Goal: Information Seeking & Learning: Check status

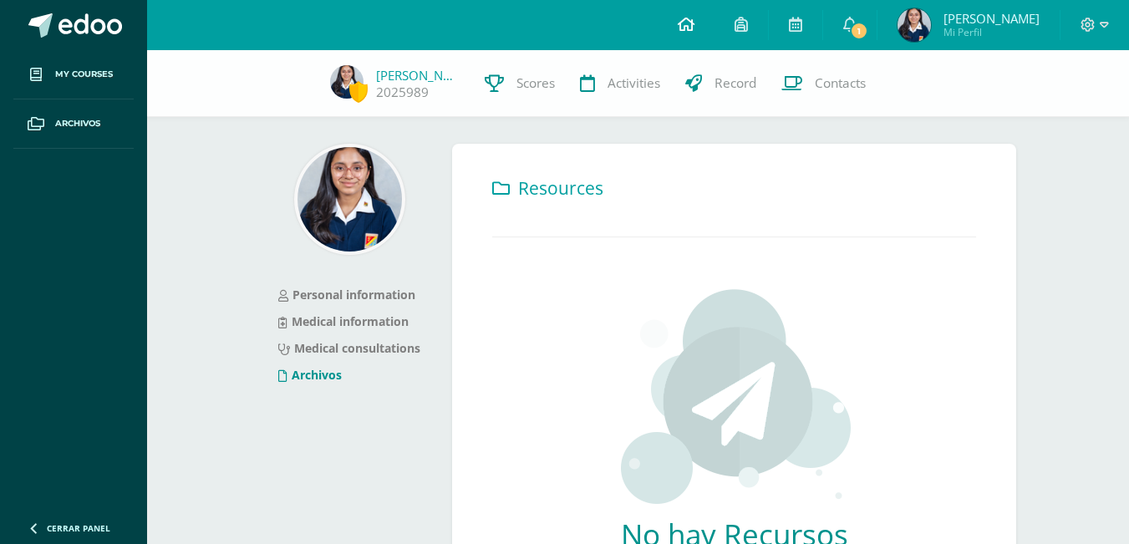
click at [694, 20] on icon at bounding box center [685, 24] width 17 height 15
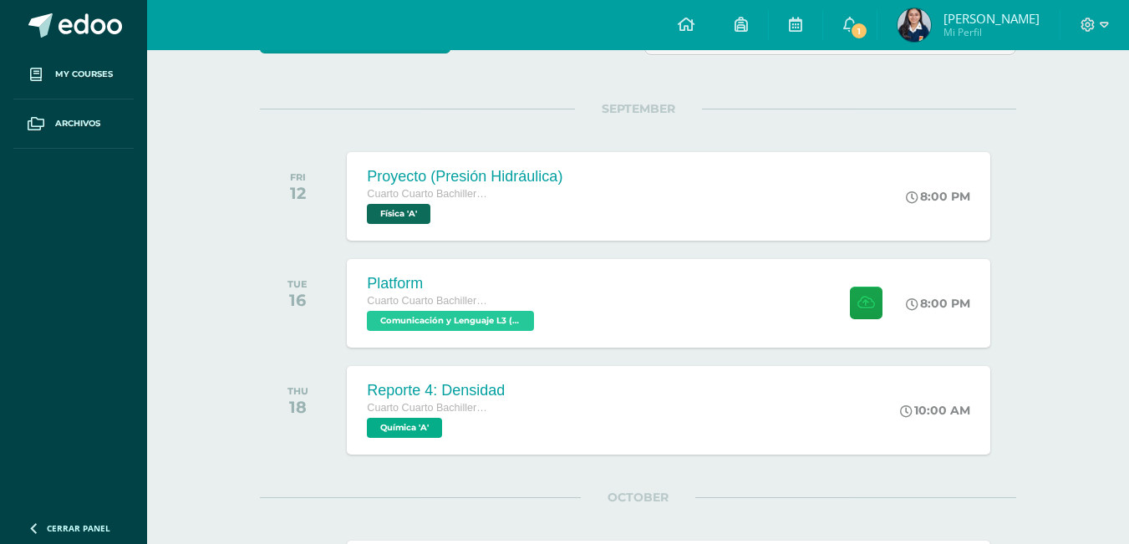
scroll to position [211, 0]
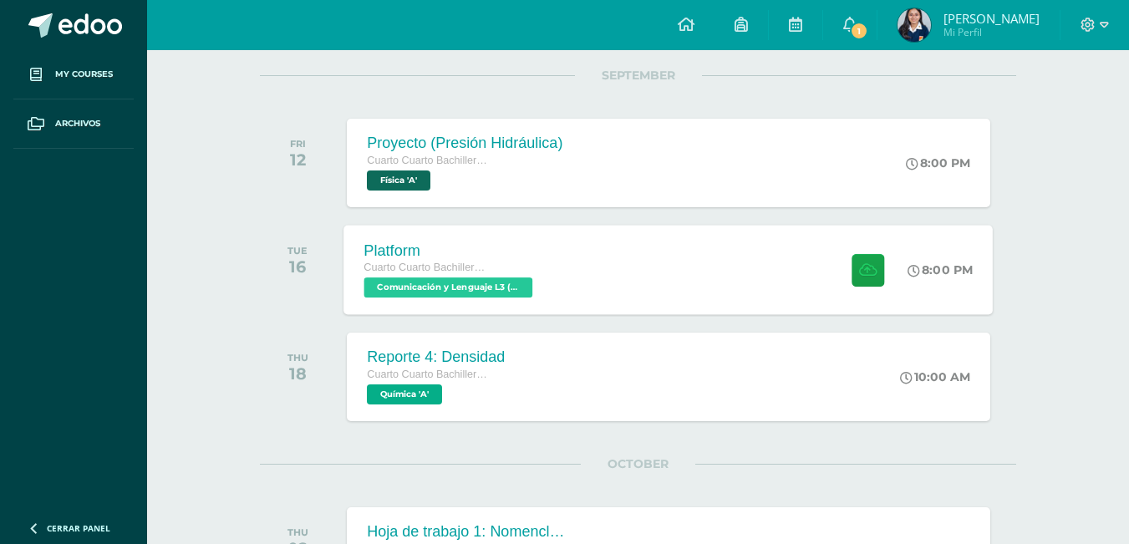
click at [556, 276] on div "Platform Cuarto Cuarto Bachillerato en Ciencias y Letras Comunicación y Lenguaj…" at bounding box center [450, 269] width 213 height 89
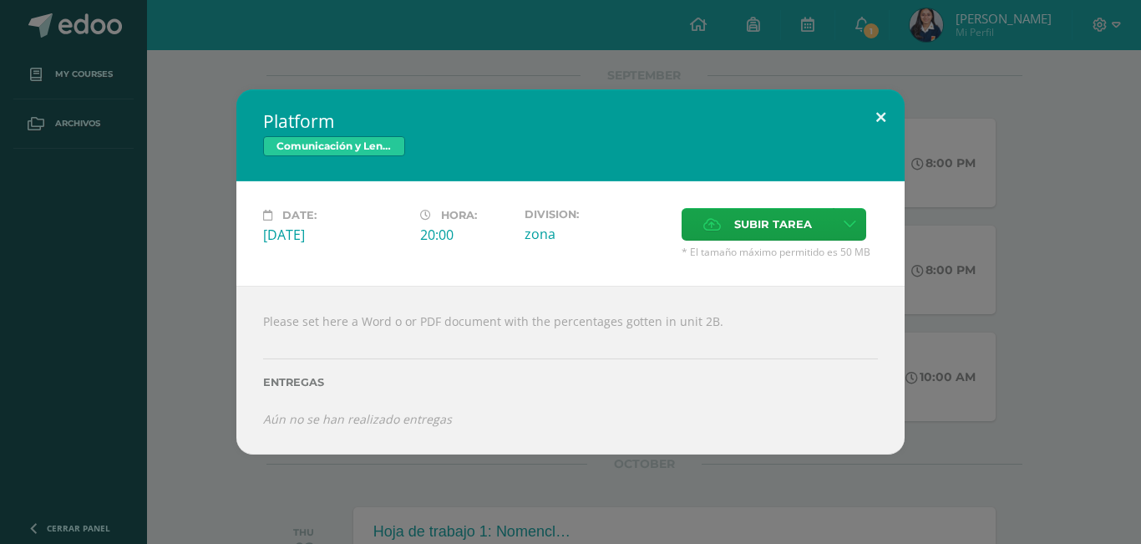
click at [886, 133] on button at bounding box center [881, 117] width 48 height 57
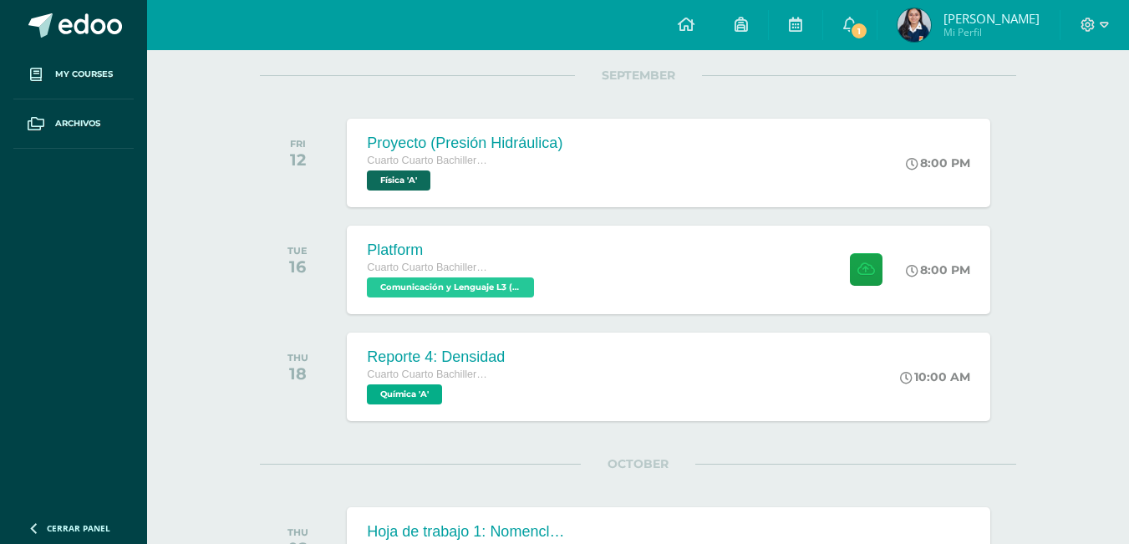
click at [868, 32] on span "1" at bounding box center [859, 31] width 18 height 18
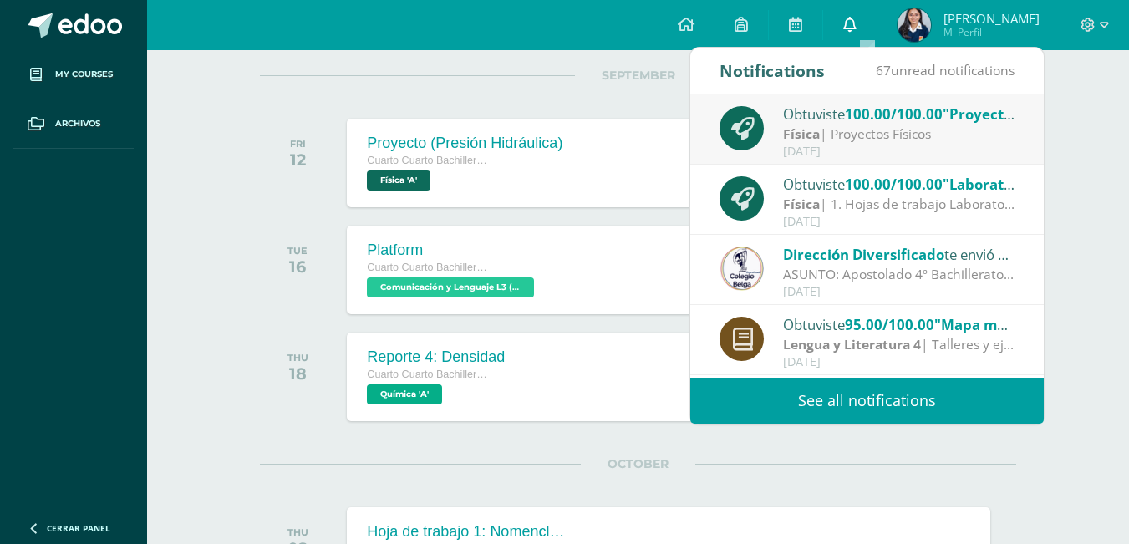
click at [876, 32] on link "0" at bounding box center [849, 25] width 53 height 50
click at [964, 139] on div "Física | Proyectos Físicos" at bounding box center [899, 133] width 232 height 19
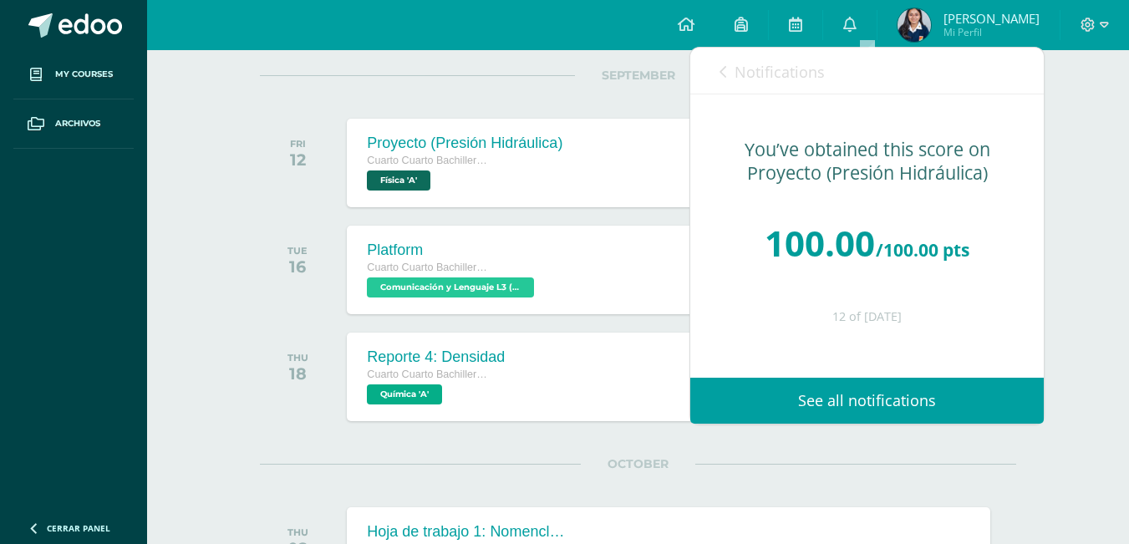
click at [720, 65] on icon at bounding box center [722, 71] width 7 height 13
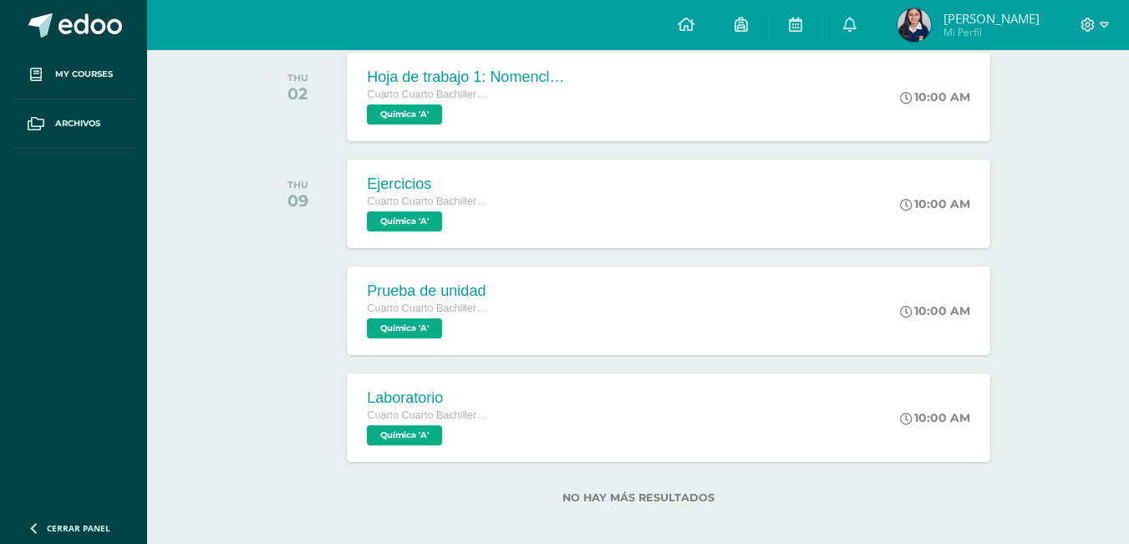
scroll to position [90, 0]
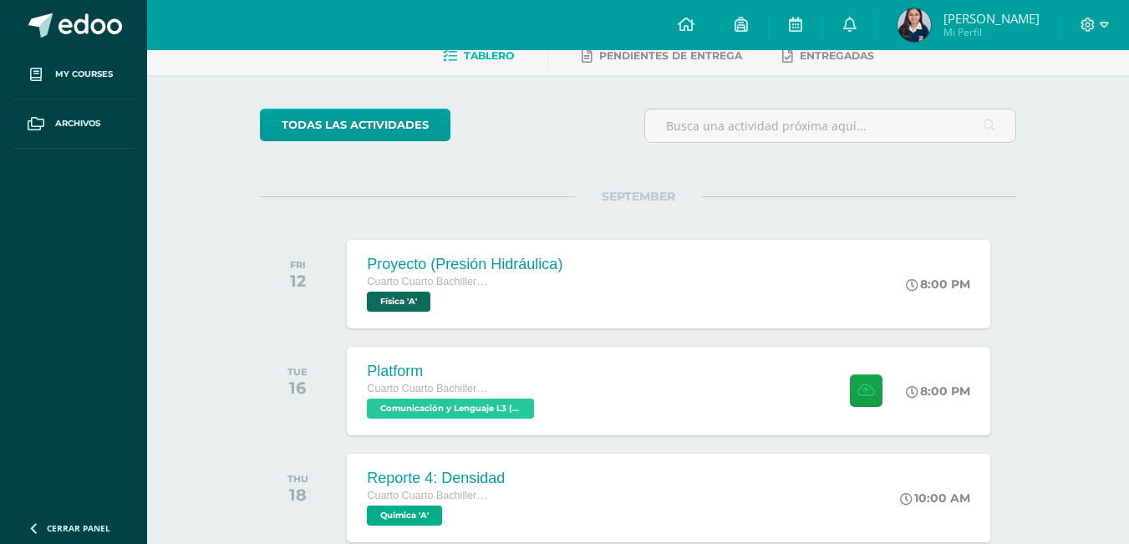
click at [956, 22] on span "[PERSON_NAME] Mi Perfil" at bounding box center [968, 24] width 149 height 33
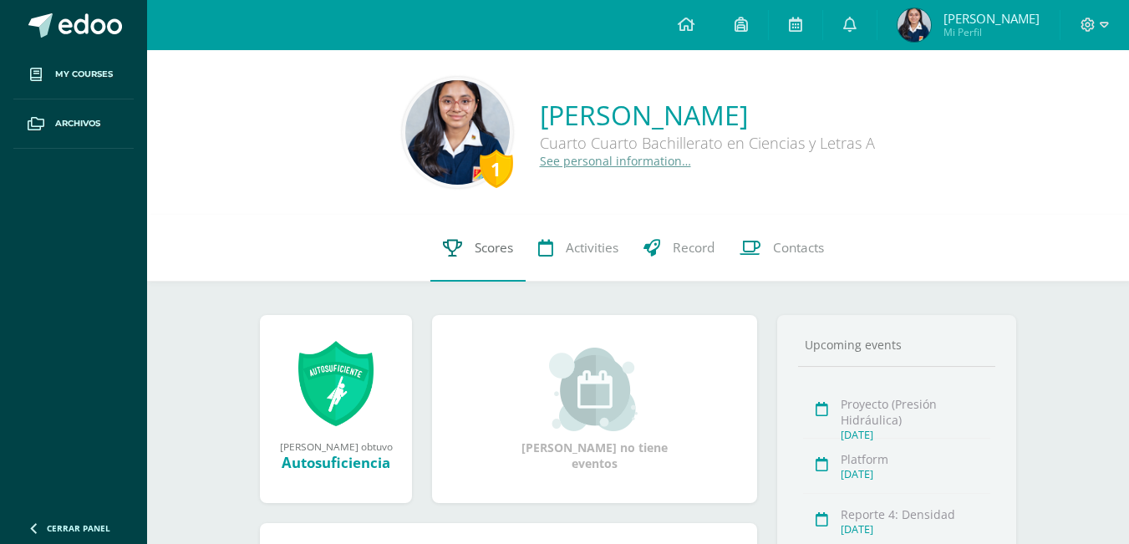
click at [489, 244] on span "Scores" at bounding box center [493, 248] width 38 height 18
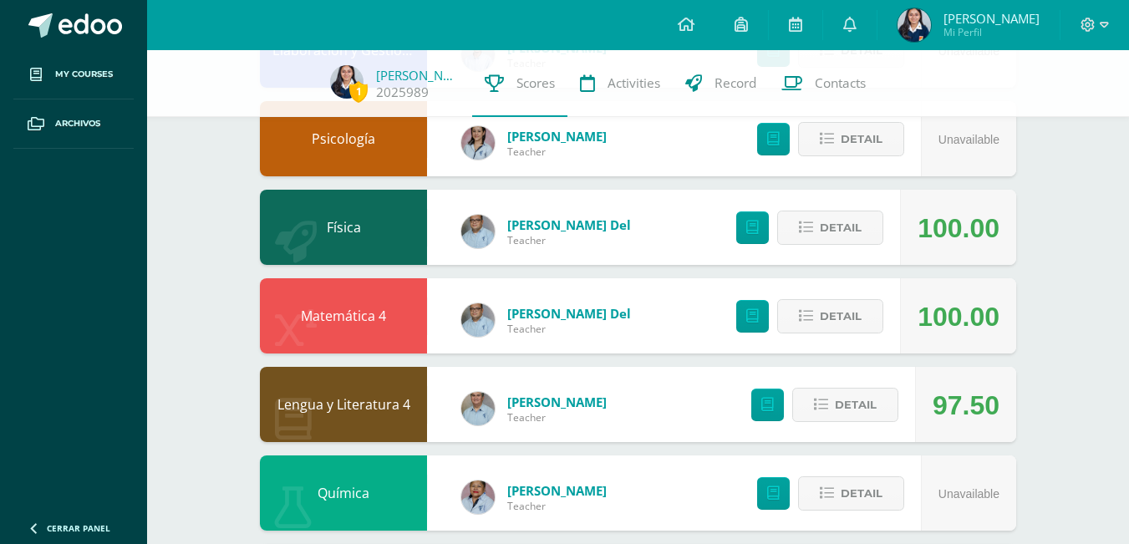
scroll to position [590, 0]
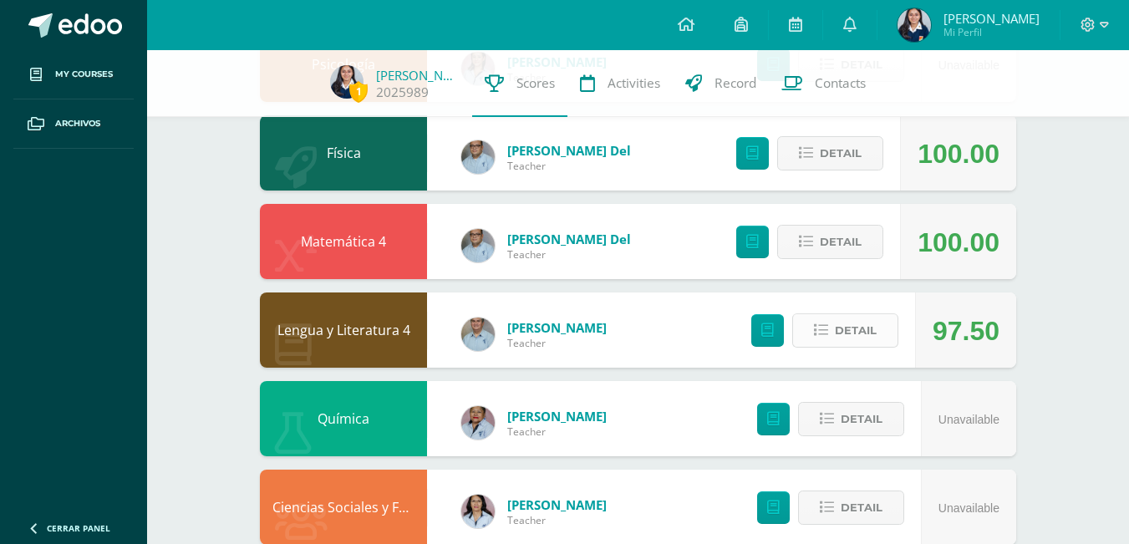
click at [865, 322] on span "Detail" at bounding box center [855, 330] width 42 height 31
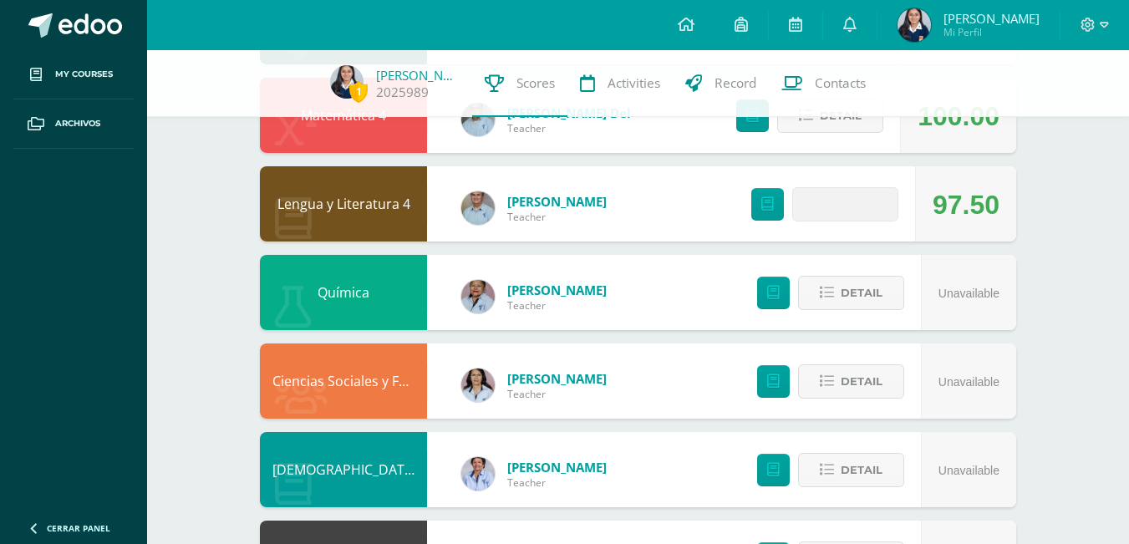
scroll to position [735, 0]
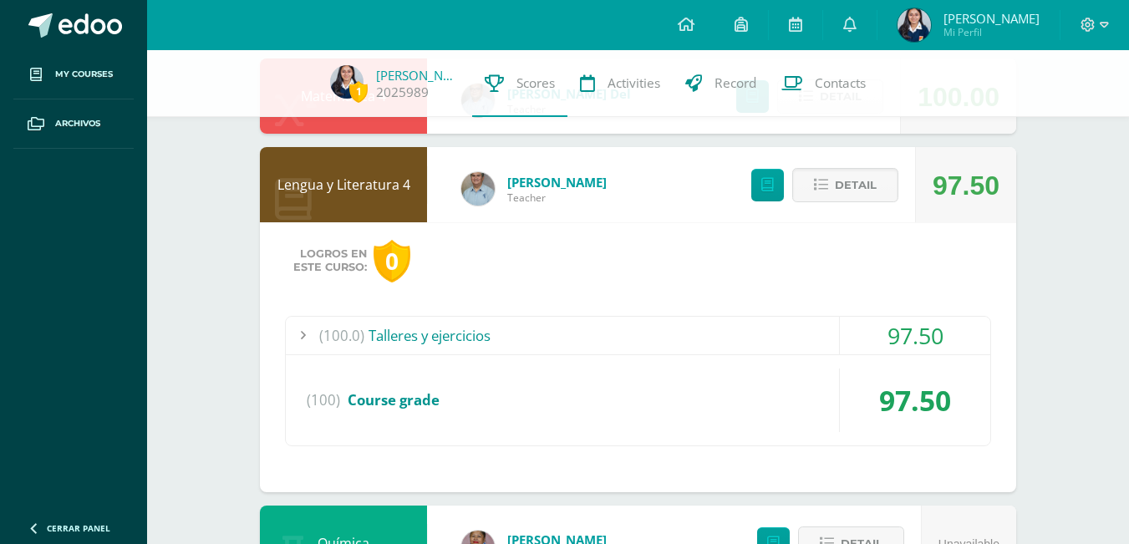
click at [734, 337] on div "(100.0) Talleres y ejercicios" at bounding box center [638, 336] width 704 height 38
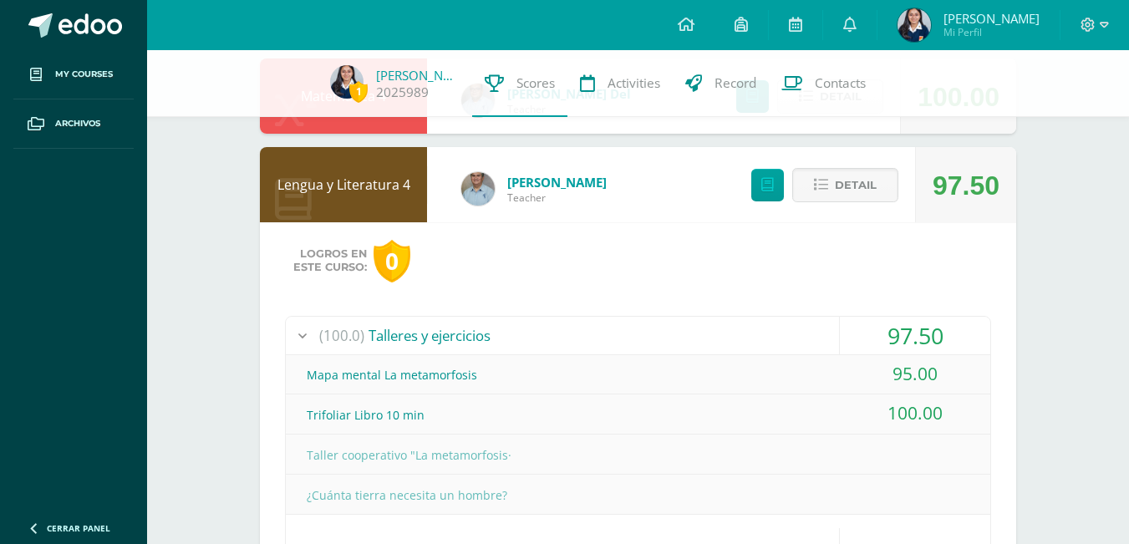
click at [734, 337] on div "(100.0) Talleres y ejercicios" at bounding box center [638, 336] width 704 height 38
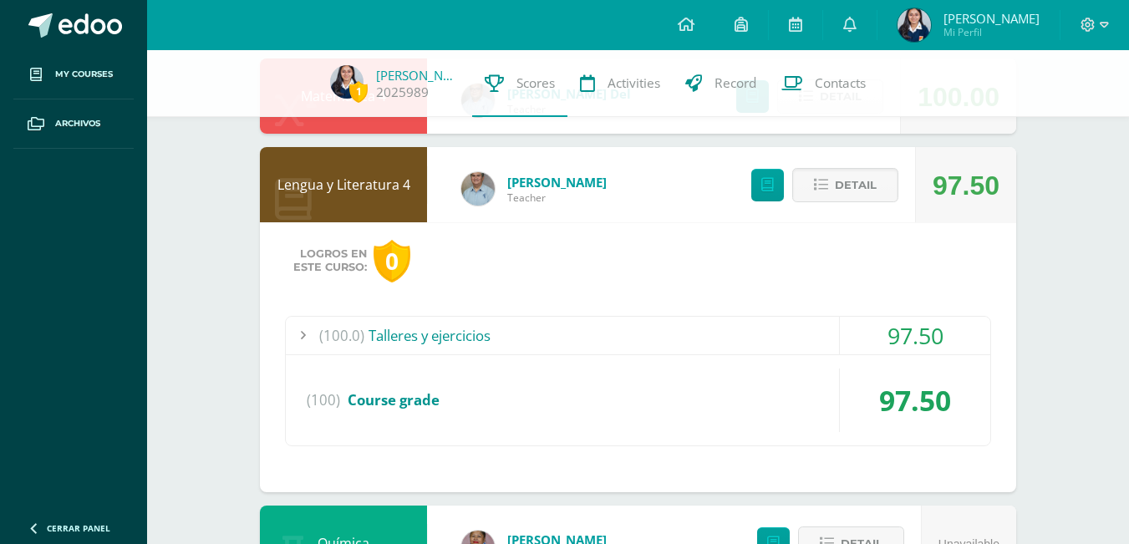
click at [743, 325] on div "(100.0) Talleres y ejercicios" at bounding box center [638, 336] width 704 height 38
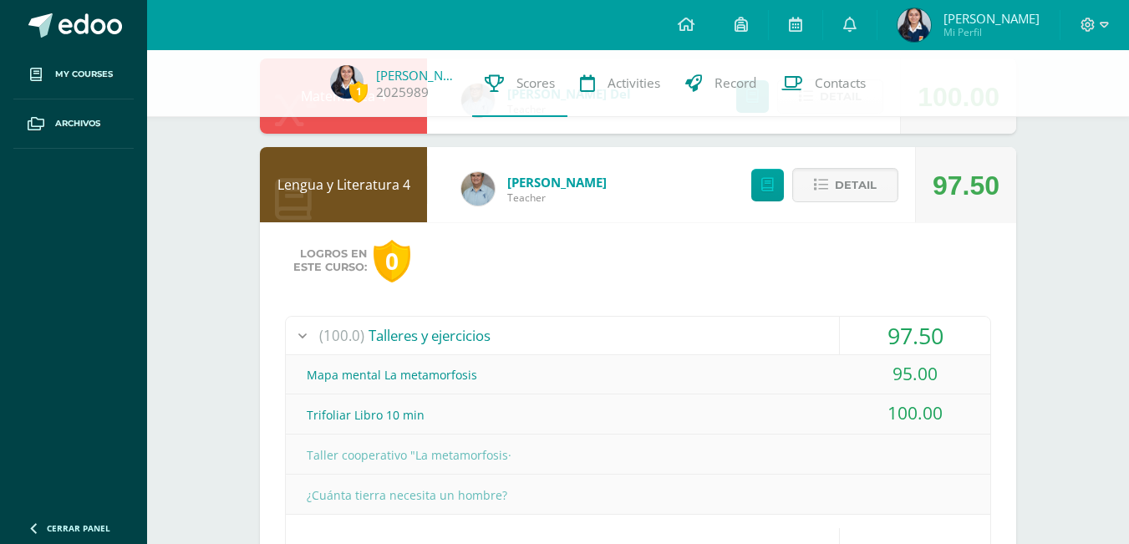
drag, startPoint x: 1115, startPoint y: 262, endPoint x: 1115, endPoint y: 275, distance: 12.5
click at [1115, 275] on div "1 Haydée Perez 2025989 Scores Activities Record Contacts Pendiente Punteos de: …" at bounding box center [638, 265] width 982 height 1901
click at [829, 187] on button "Detail" at bounding box center [845, 185] width 106 height 34
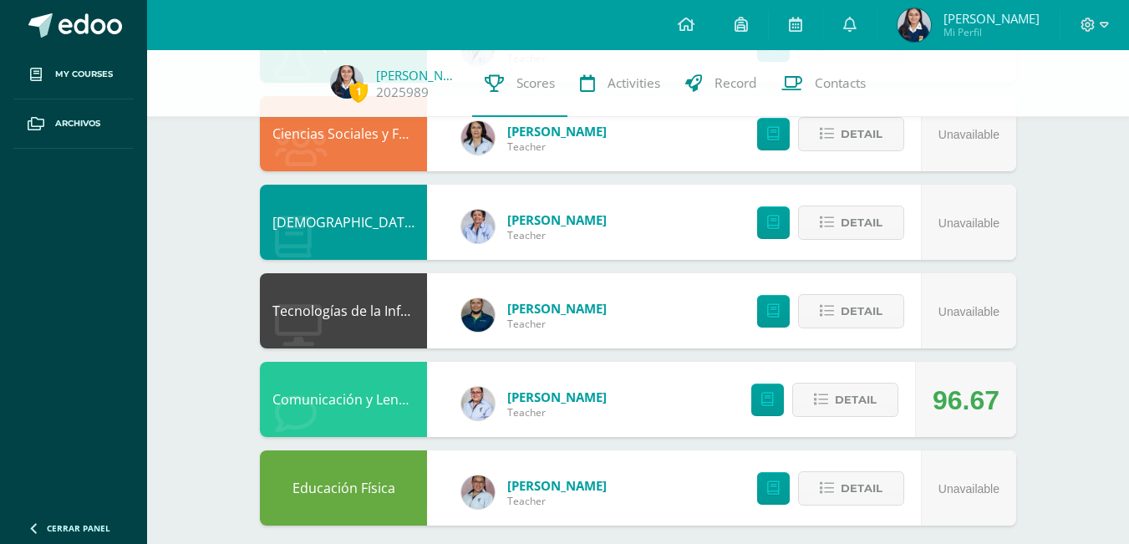
scroll to position [978, 0]
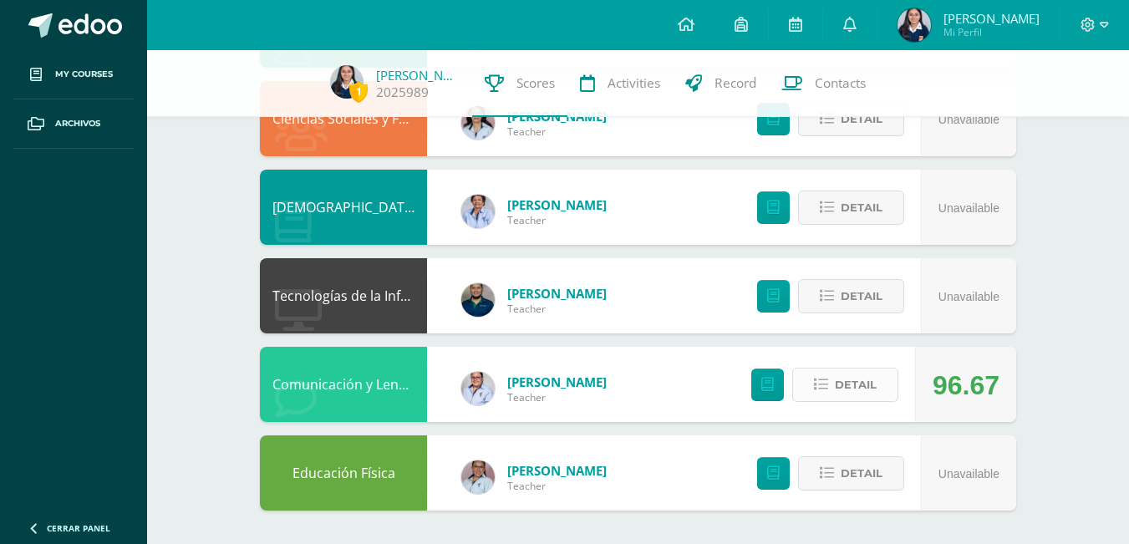
click at [882, 399] on button "Detail" at bounding box center [845, 385] width 106 height 34
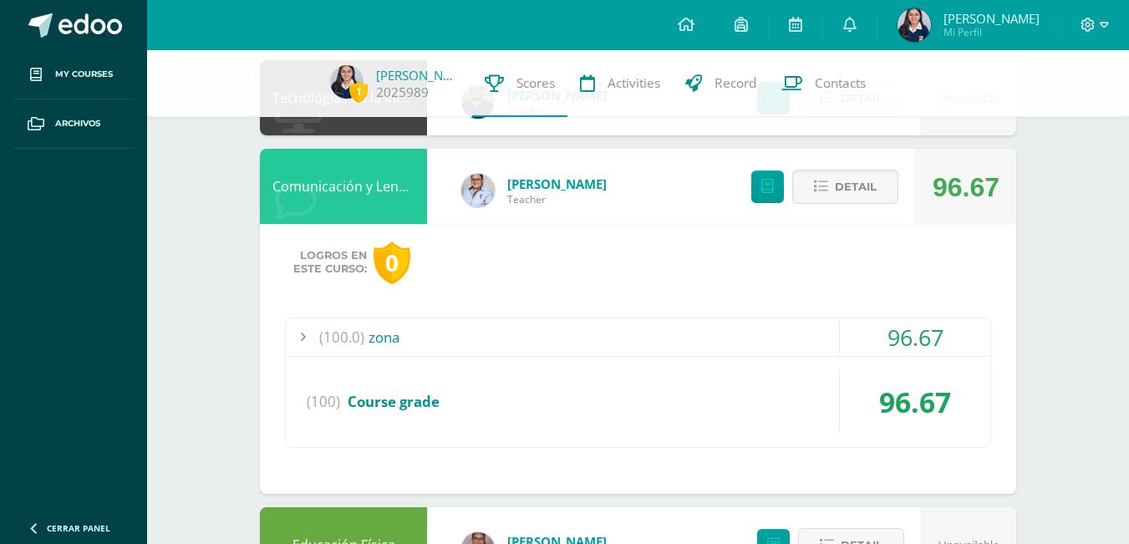
scroll to position [1182, 0]
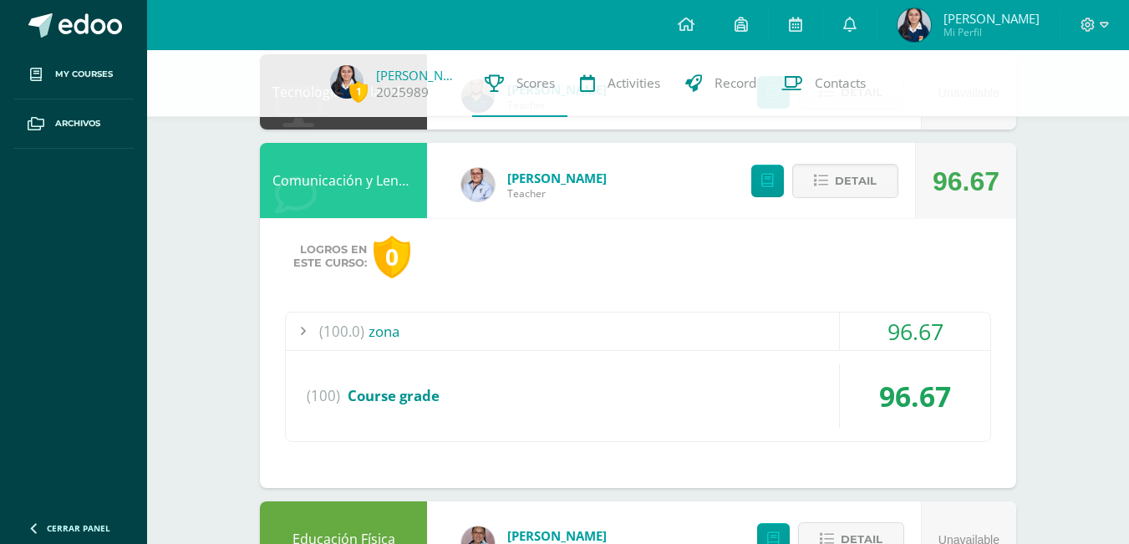
click at [672, 361] on div "(100.0) zona 96.67 Cover page and video 90.00" at bounding box center [638, 377] width 706 height 130
click at [666, 353] on div "(100.0) zona 96.67 Cover page and video 90.00" at bounding box center [638, 377] width 706 height 130
click at [666, 341] on div "(100.0) zona" at bounding box center [638, 331] width 704 height 38
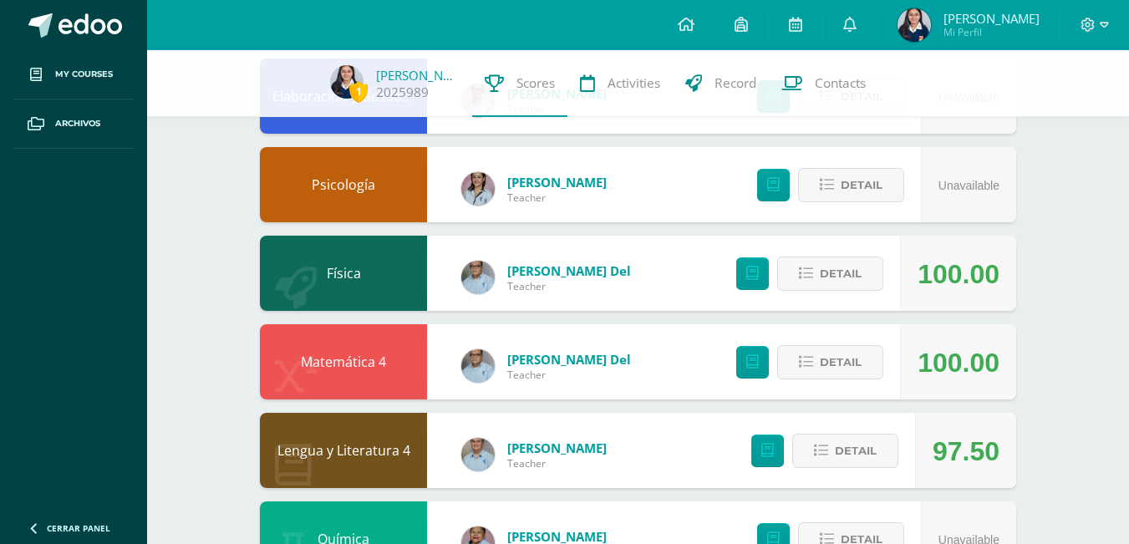
scroll to position [550, 0]
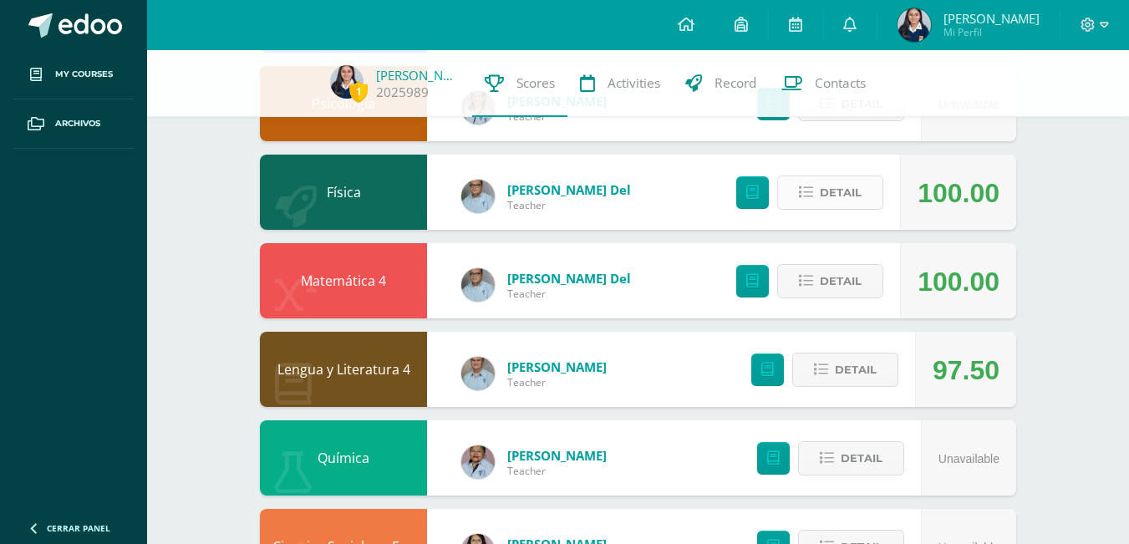
click at [843, 185] on span "Detail" at bounding box center [840, 192] width 42 height 31
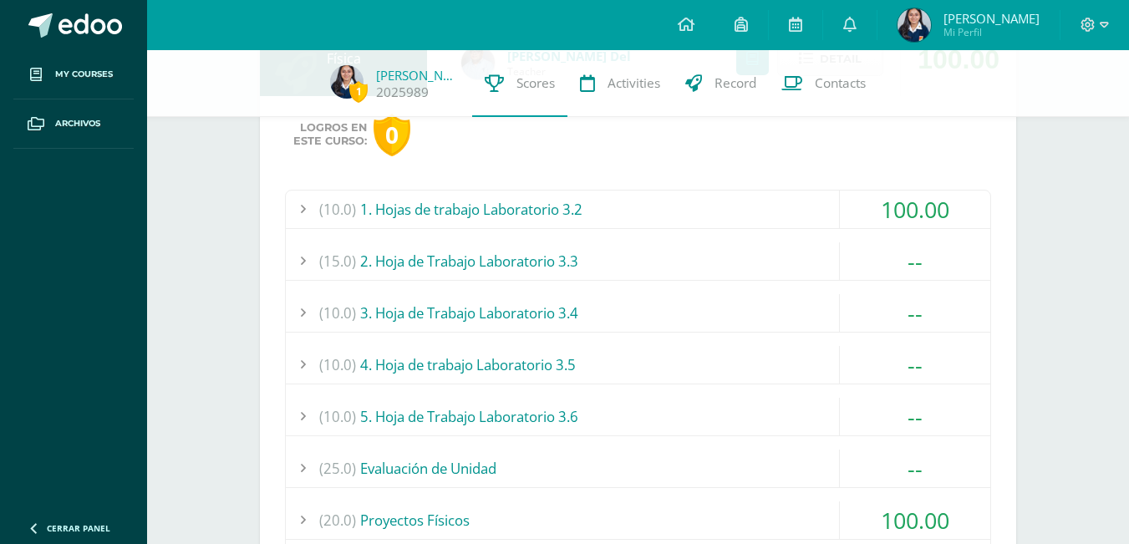
scroll to position [655, 0]
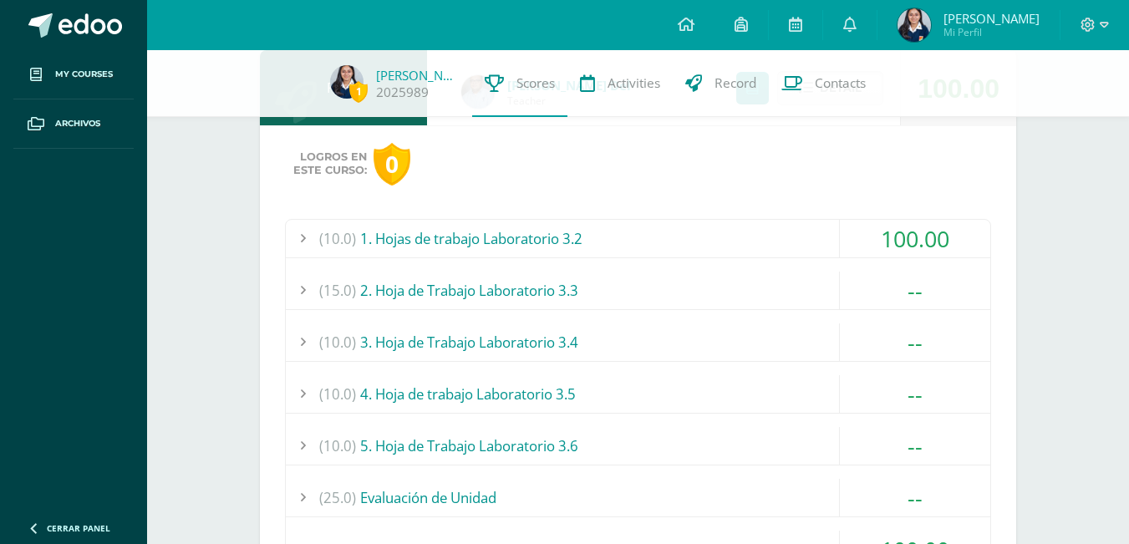
drag, startPoint x: 1127, startPoint y: 196, endPoint x: 1136, endPoint y: 158, distance: 39.5
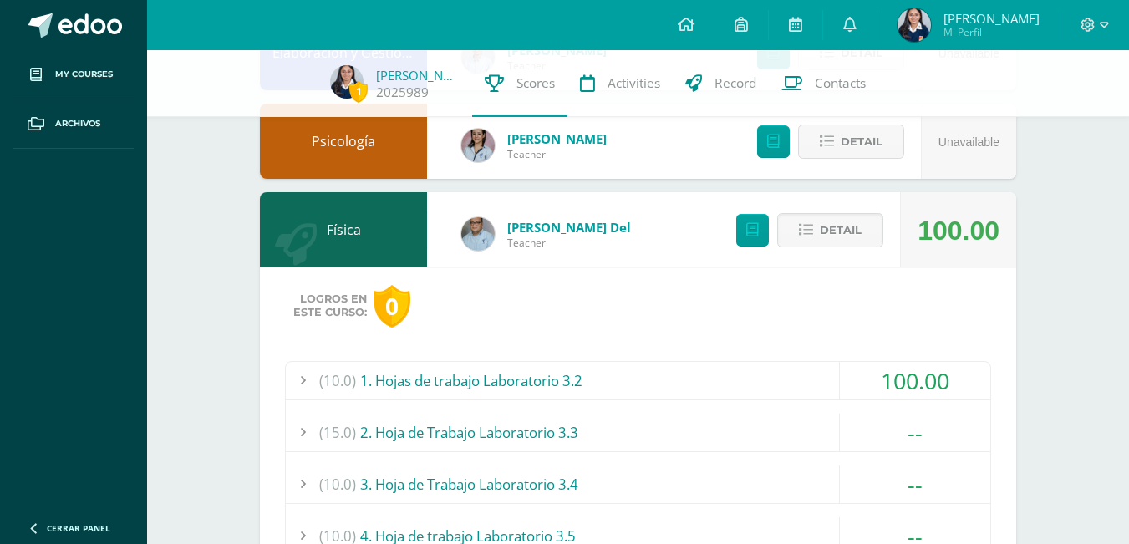
scroll to position [492, 0]
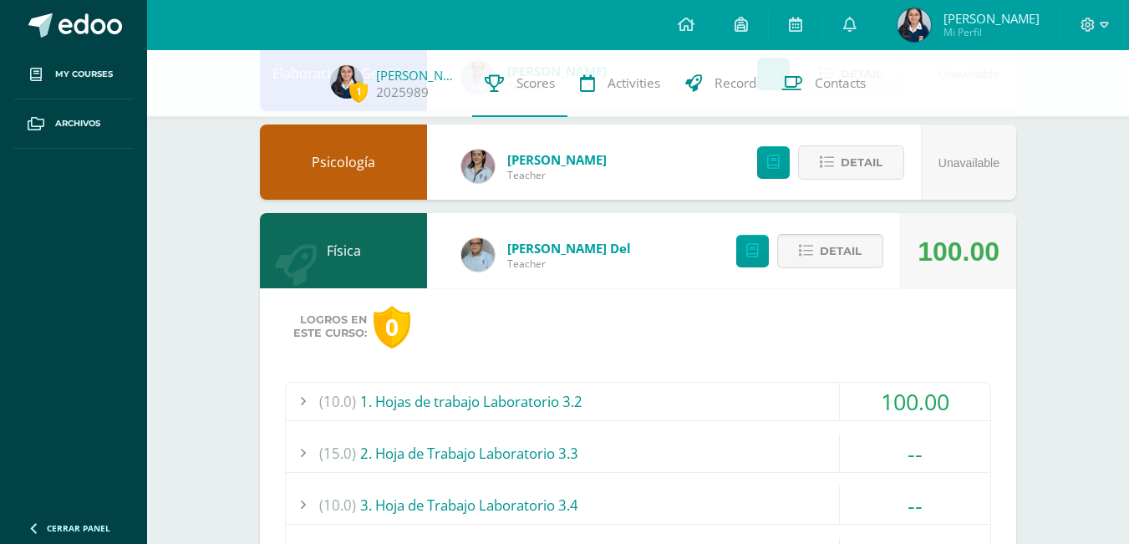
click at [818, 261] on button "Detail" at bounding box center [830, 251] width 106 height 34
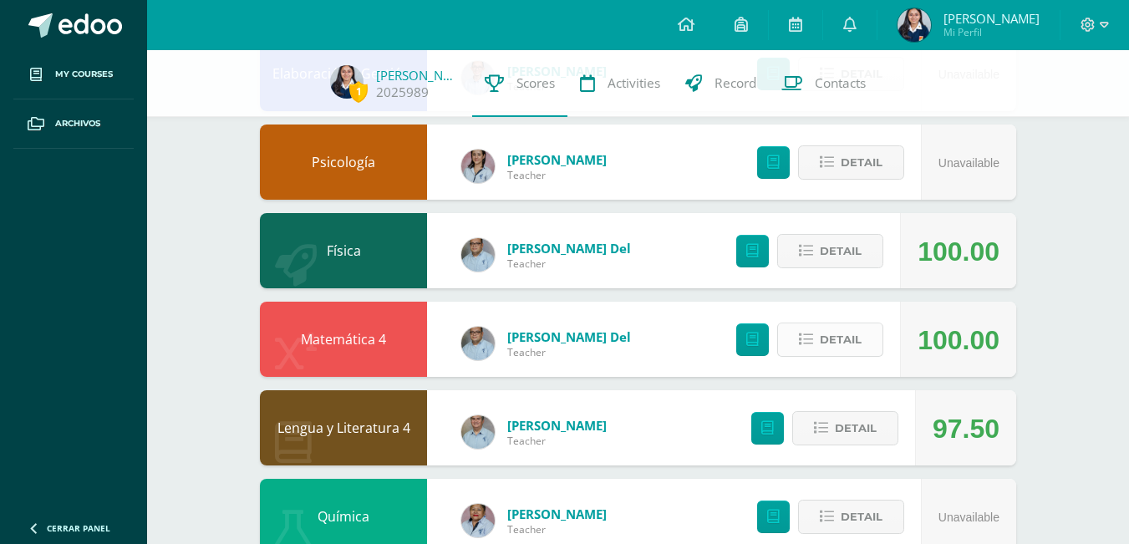
click at [813, 340] on icon at bounding box center [806, 339] width 14 height 14
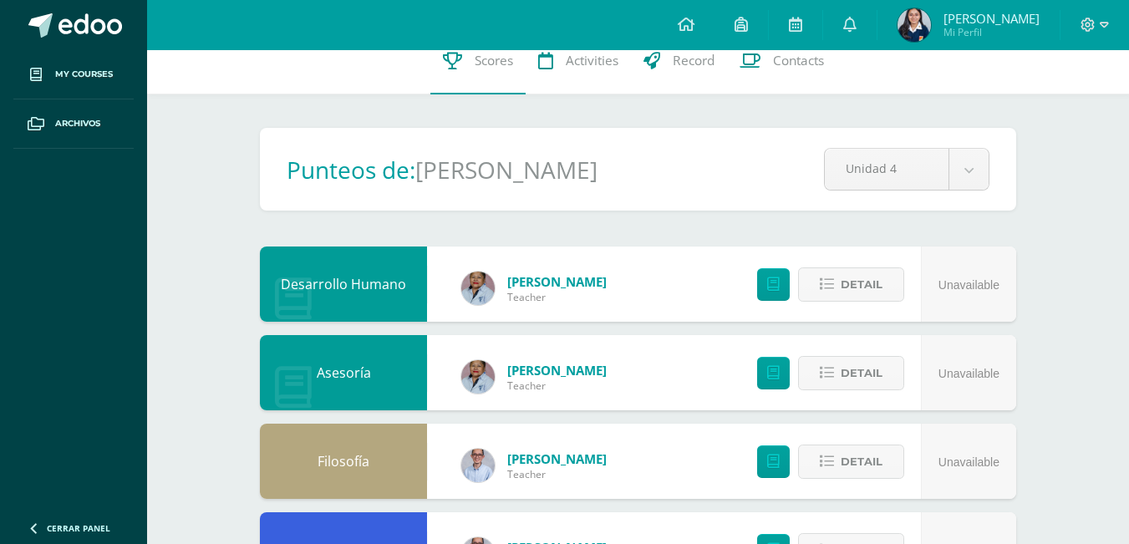
scroll to position [0, 0]
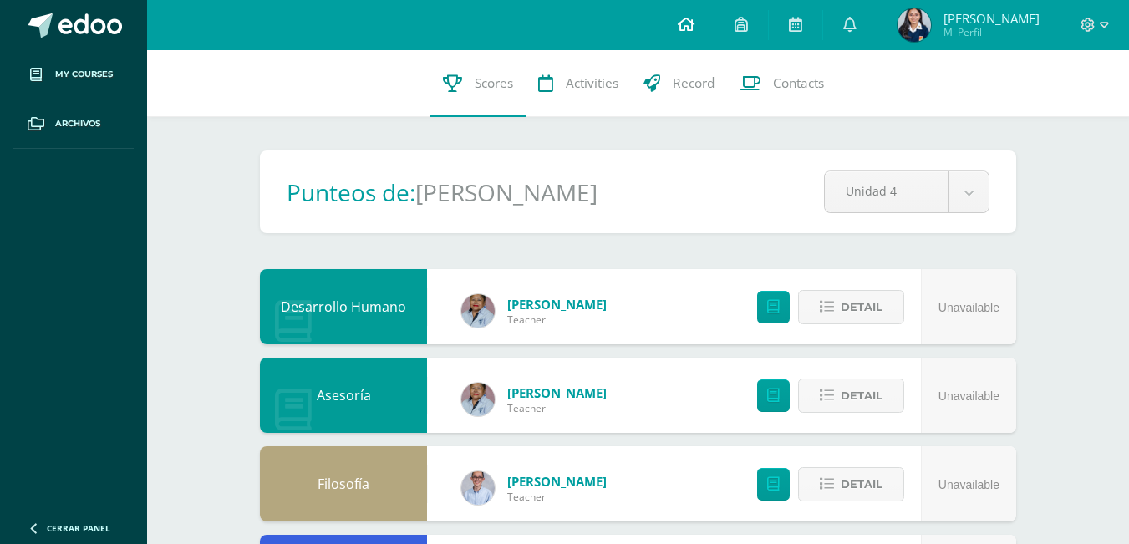
click at [694, 24] on icon at bounding box center [685, 24] width 17 height 15
